Goal: Information Seeking & Learning: Learn about a topic

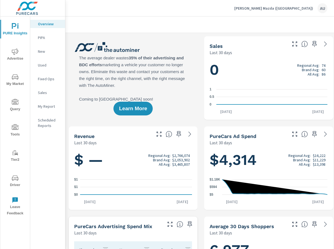
click at [199, 24] on div at bounding box center [268, 24] width 393 height 16
click at [201, 17] on div at bounding box center [268, 24] width 393 height 16
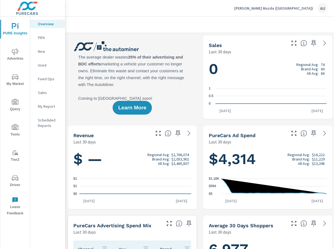
scroll to position [1, 0]
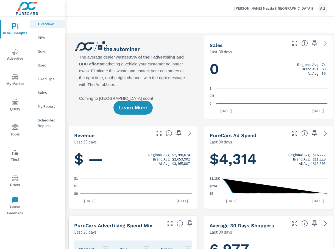
drag, startPoint x: 193, startPoint y: 121, endPoint x: 202, endPoint y: 50, distance: 71.7
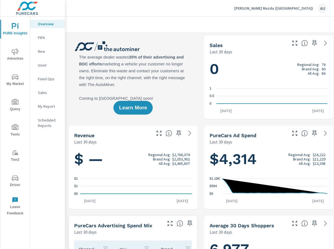
click at [182, 66] on div "Learn More" at bounding box center [133, 77] width 129 height 84
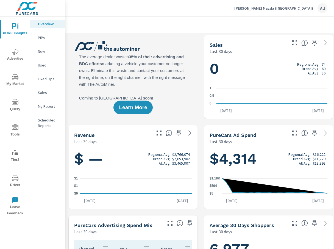
click at [11, 180] on span "Driver" at bounding box center [15, 181] width 26 height 13
